Goal: Task Accomplishment & Management: Manage account settings

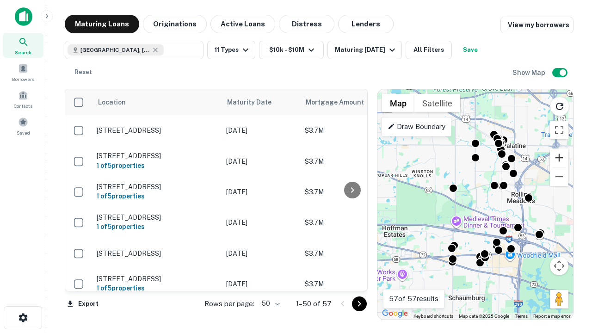
click at [559, 158] on button "Zoom in" at bounding box center [559, 158] width 19 height 19
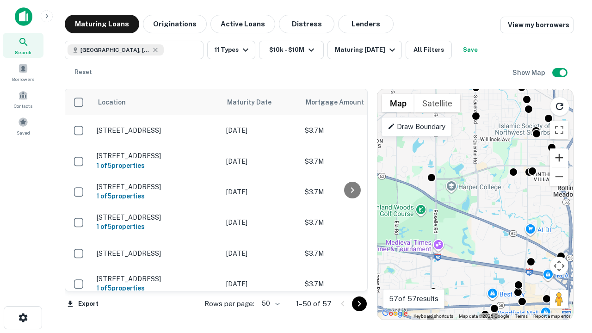
click at [559, 158] on button "Zoom in" at bounding box center [559, 158] width 19 height 19
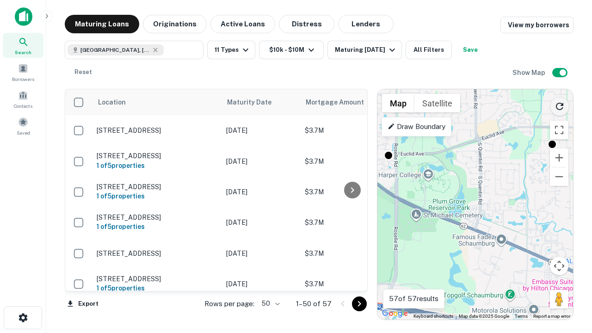
click at [560, 105] on icon "Reload search area" at bounding box center [559, 106] width 11 height 11
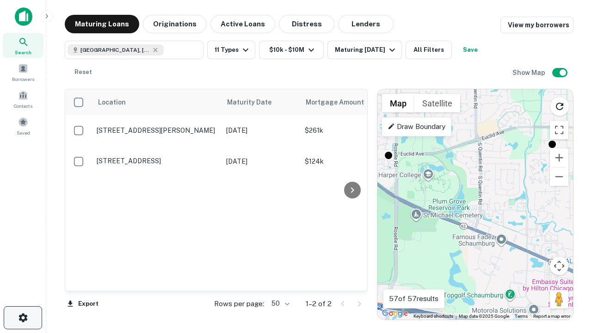
click at [23, 318] on icon "button" at bounding box center [23, 317] width 11 height 11
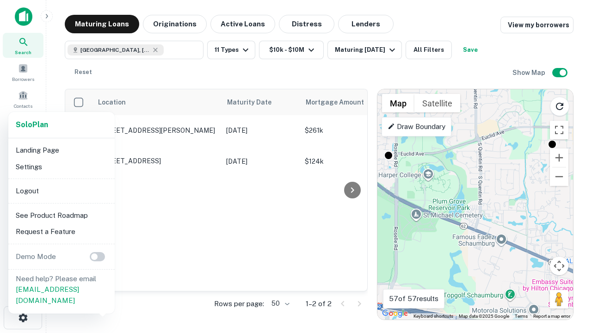
click at [61, 191] on li "Logout" at bounding box center [61, 191] width 99 height 17
